Goal: Find specific page/section

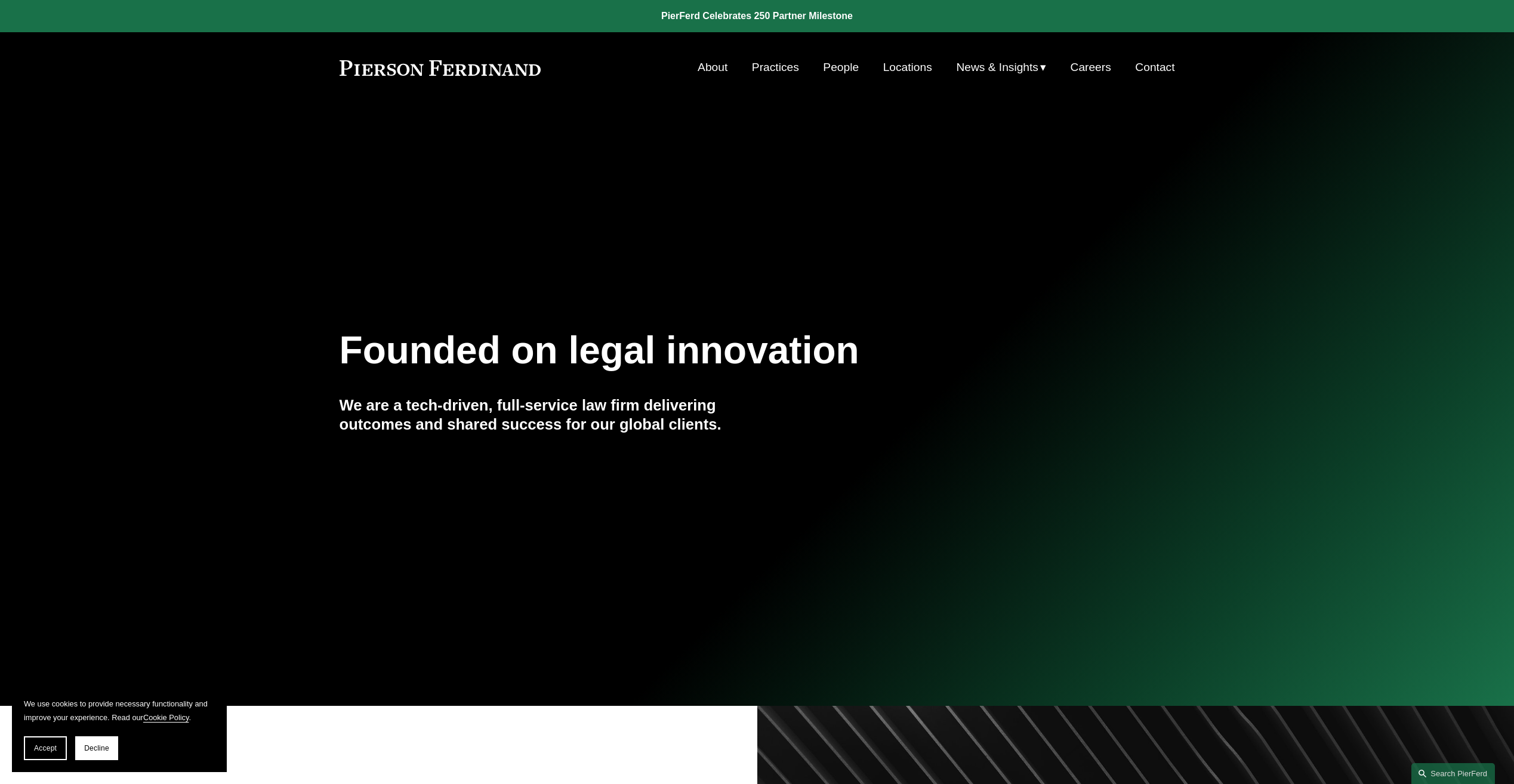
click at [907, 66] on link "Locations" at bounding box center [908, 67] width 49 height 22
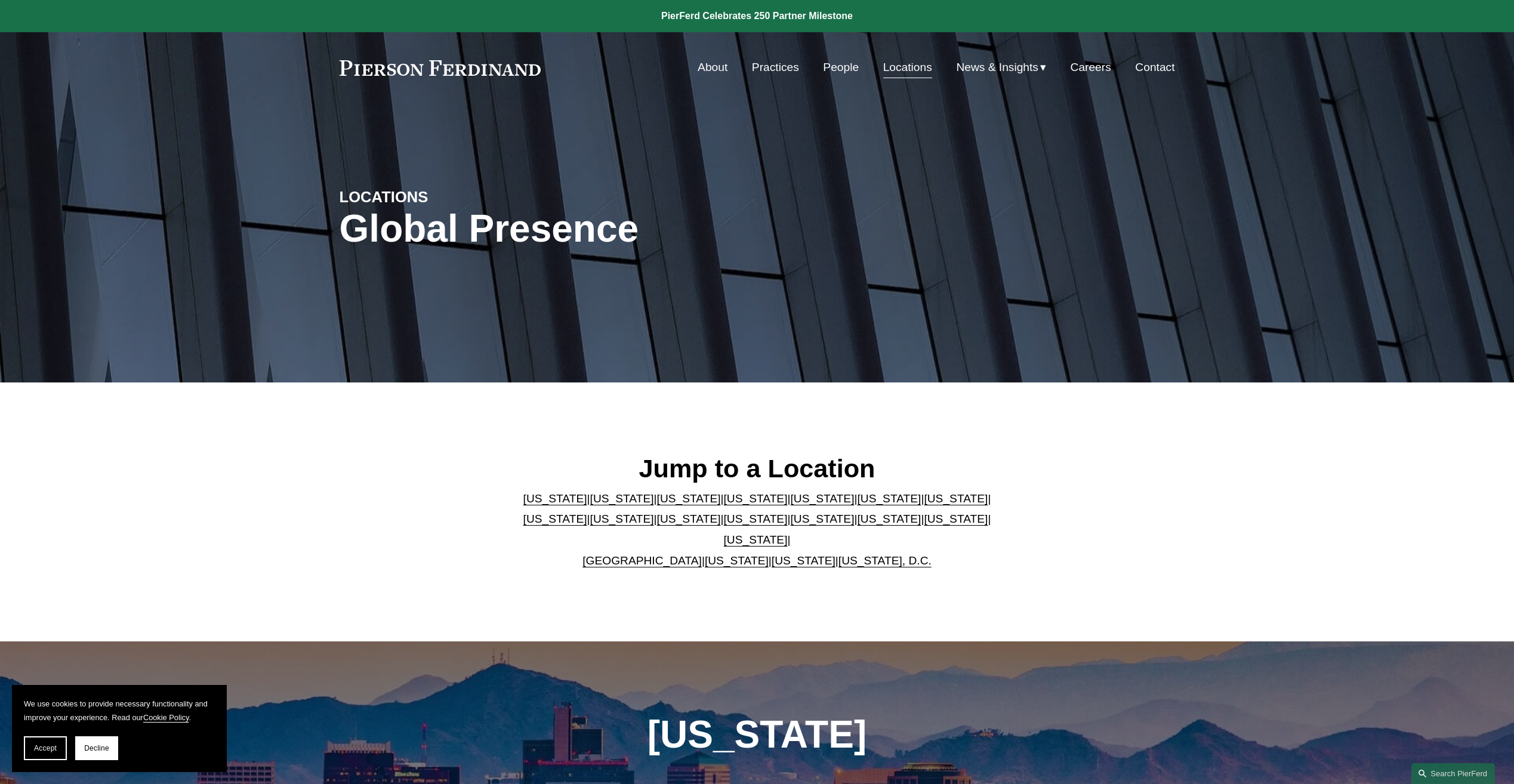
click at [724, 525] on link "New York" at bounding box center [756, 518] width 64 height 13
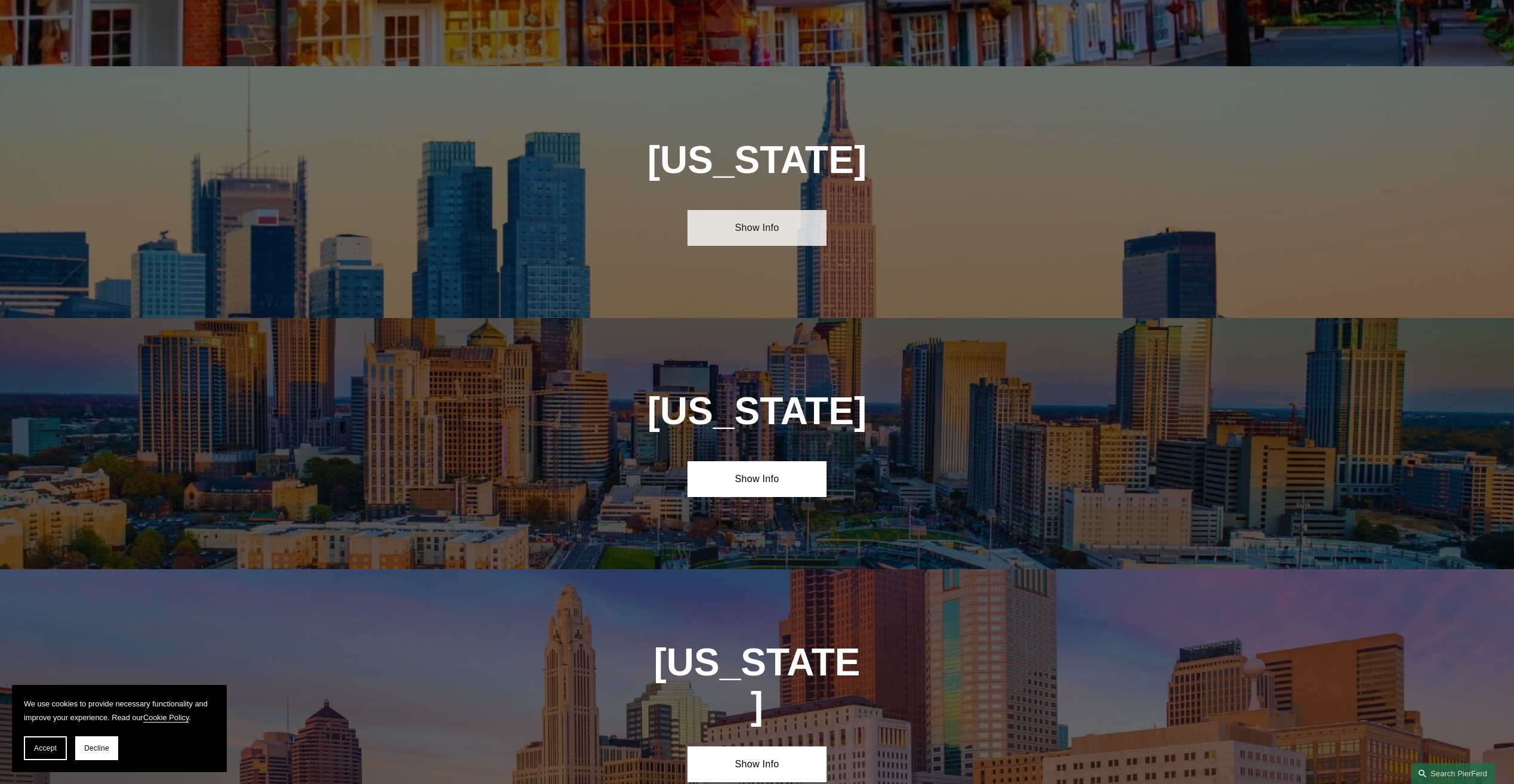
click at [741, 210] on link "Show Info" at bounding box center [757, 228] width 139 height 36
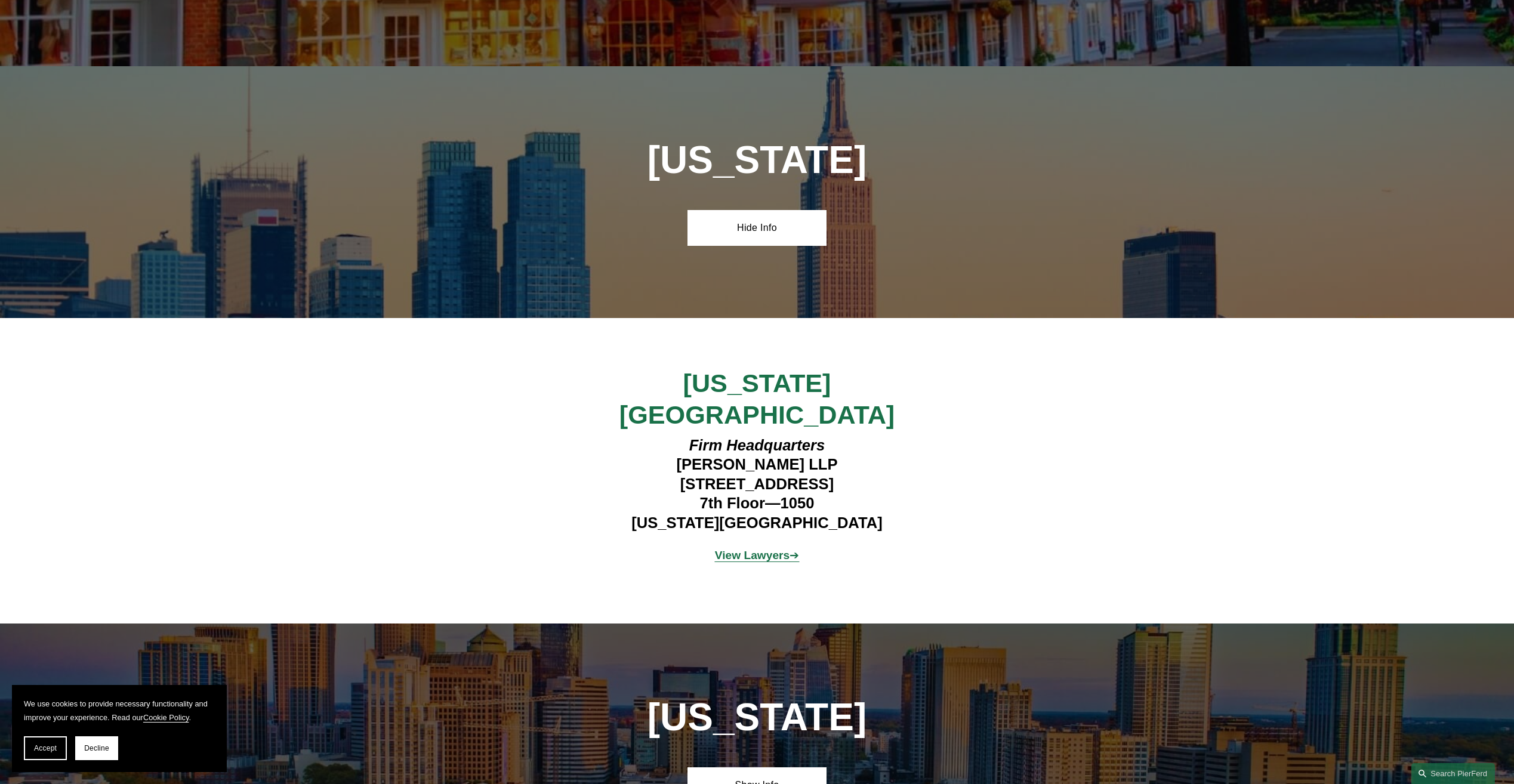
click at [760, 549] on strong "View Lawyers" at bounding box center [752, 555] width 75 height 13
